Goal: Book appointment/travel/reservation

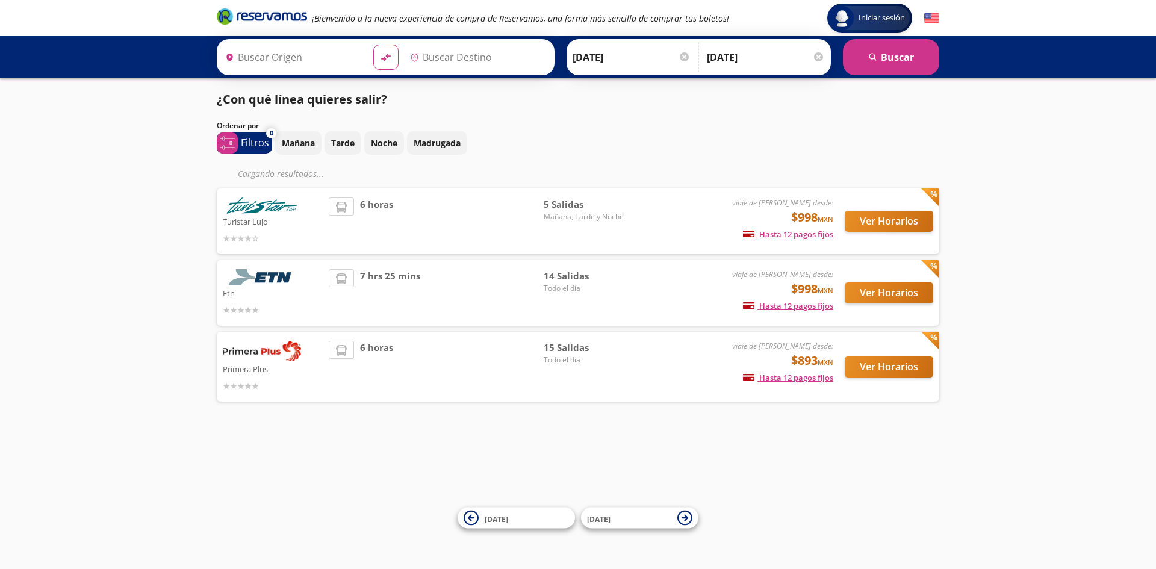
type input "[GEOGRAPHIC_DATA], [GEOGRAPHIC_DATA]"
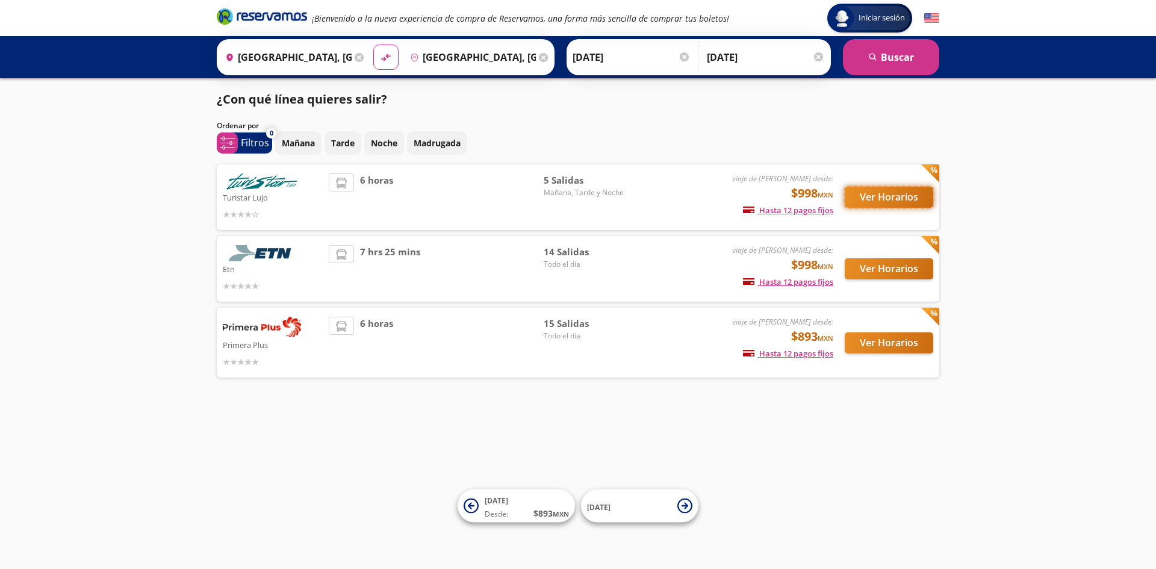
click at [881, 192] on button "Ver Horarios" at bounding box center [889, 197] width 89 height 21
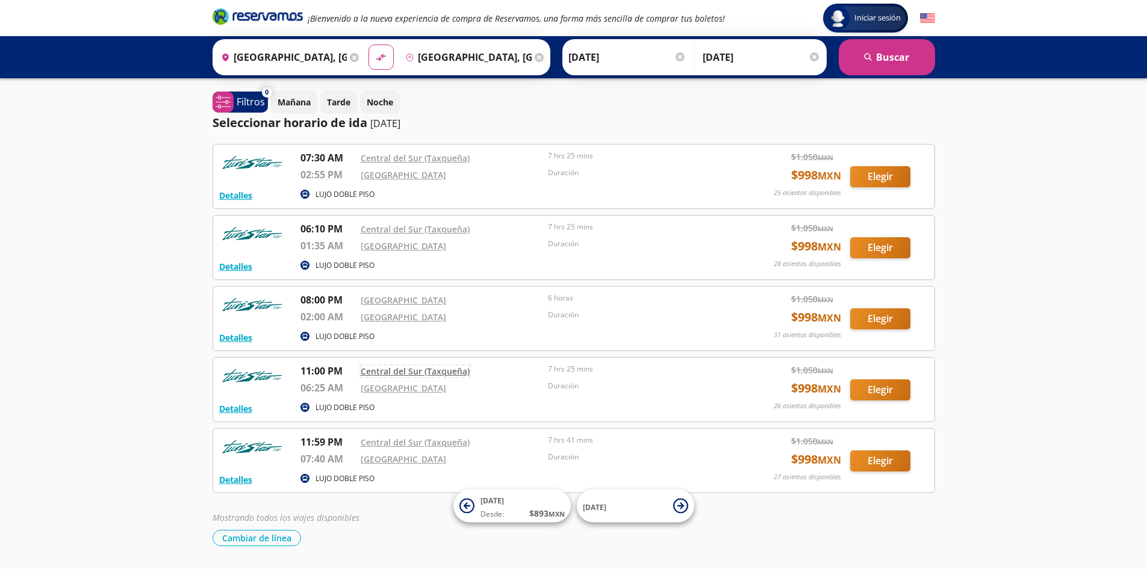
click at [384, 373] on link "Central del Sur (Taxqueña)" at bounding box center [415, 371] width 109 height 11
click at [871, 181] on button "Elegir" at bounding box center [880, 176] width 60 height 21
